Goal: Task Accomplishment & Management: Complete application form

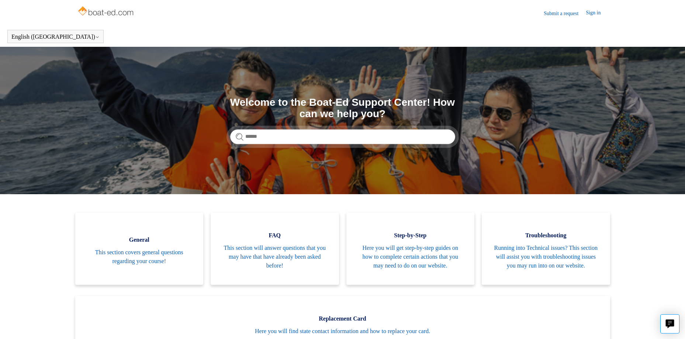
click at [546, 13] on link "Submit a request" at bounding box center [564, 14] width 42 height 8
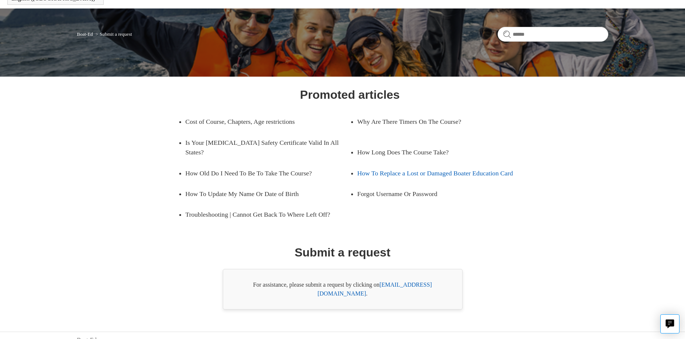
scroll to position [39, 0]
drag, startPoint x: 381, startPoint y: 284, endPoint x: 437, endPoint y: 289, distance: 56.3
click at [437, 289] on div "For assistance, please submit a request by clicking on [EMAIL_ADDRESS][DOMAIN_N…" at bounding box center [343, 289] width 240 height 41
drag, startPoint x: 437, startPoint y: 289, endPoint x: 458, endPoint y: 294, distance: 21.6
click at [524, 291] on div "Promoted articles Cost of Course, Chapters, Age restrictions Why Are There Time…" at bounding box center [343, 198] width 478 height 224
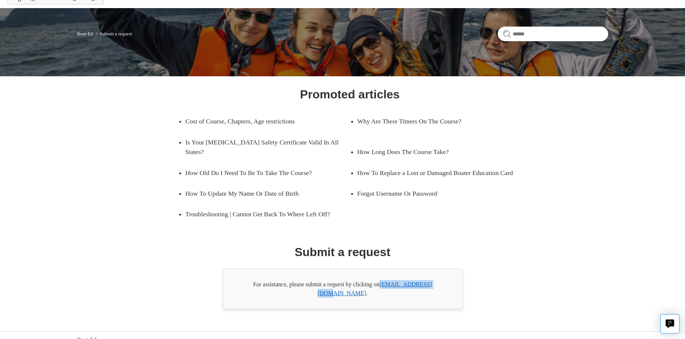
drag, startPoint x: 382, startPoint y: 283, endPoint x: 440, endPoint y: 286, distance: 58.3
click at [440, 286] on div "For assistance, please submit a request by clicking on [EMAIL_ADDRESS][DOMAIN_N…" at bounding box center [343, 289] width 240 height 41
copy link "[EMAIL_ADDRESS][DOMAIN_NAME]"
